Goal: Navigation & Orientation: Find specific page/section

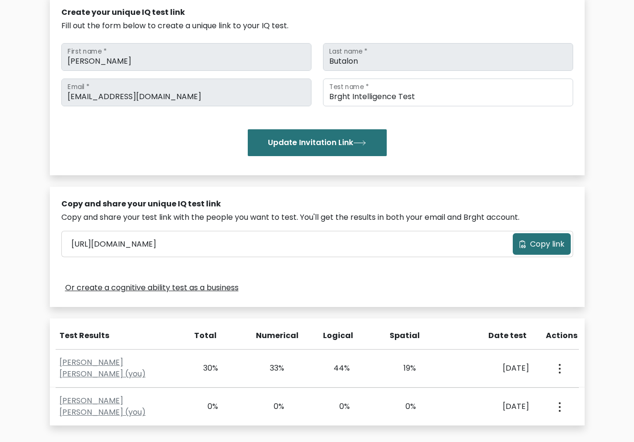
scroll to position [169, 0]
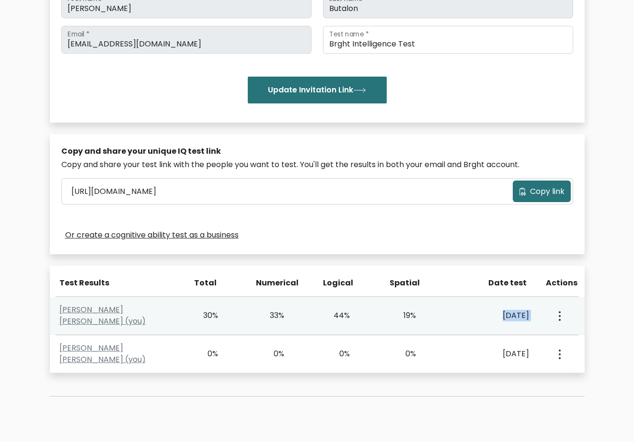
drag, startPoint x: 475, startPoint y: 316, endPoint x: 537, endPoint y: 314, distance: 62.3
click at [537, 314] on div "[PERSON_NAME] [PERSON_NAME] (you) 30% 33% 44% 19% [DATE]" at bounding box center [317, 316] width 534 height 38
click at [471, 309] on div "[PERSON_NAME] [PERSON_NAME] (you) 30% 33% 44% 19% [DATE]" at bounding box center [317, 316] width 534 height 38
click at [462, 317] on div "[DATE]" at bounding box center [491, 315] width 74 height 11
click at [559, 318] on icon "button" at bounding box center [559, 316] width 2 height 10
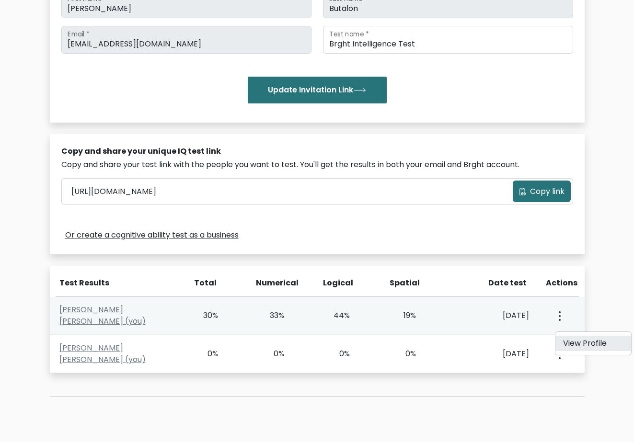
click at [572, 339] on link "View Profile" at bounding box center [593, 343] width 76 height 15
